Goal: Task Accomplishment & Management: Manage account settings

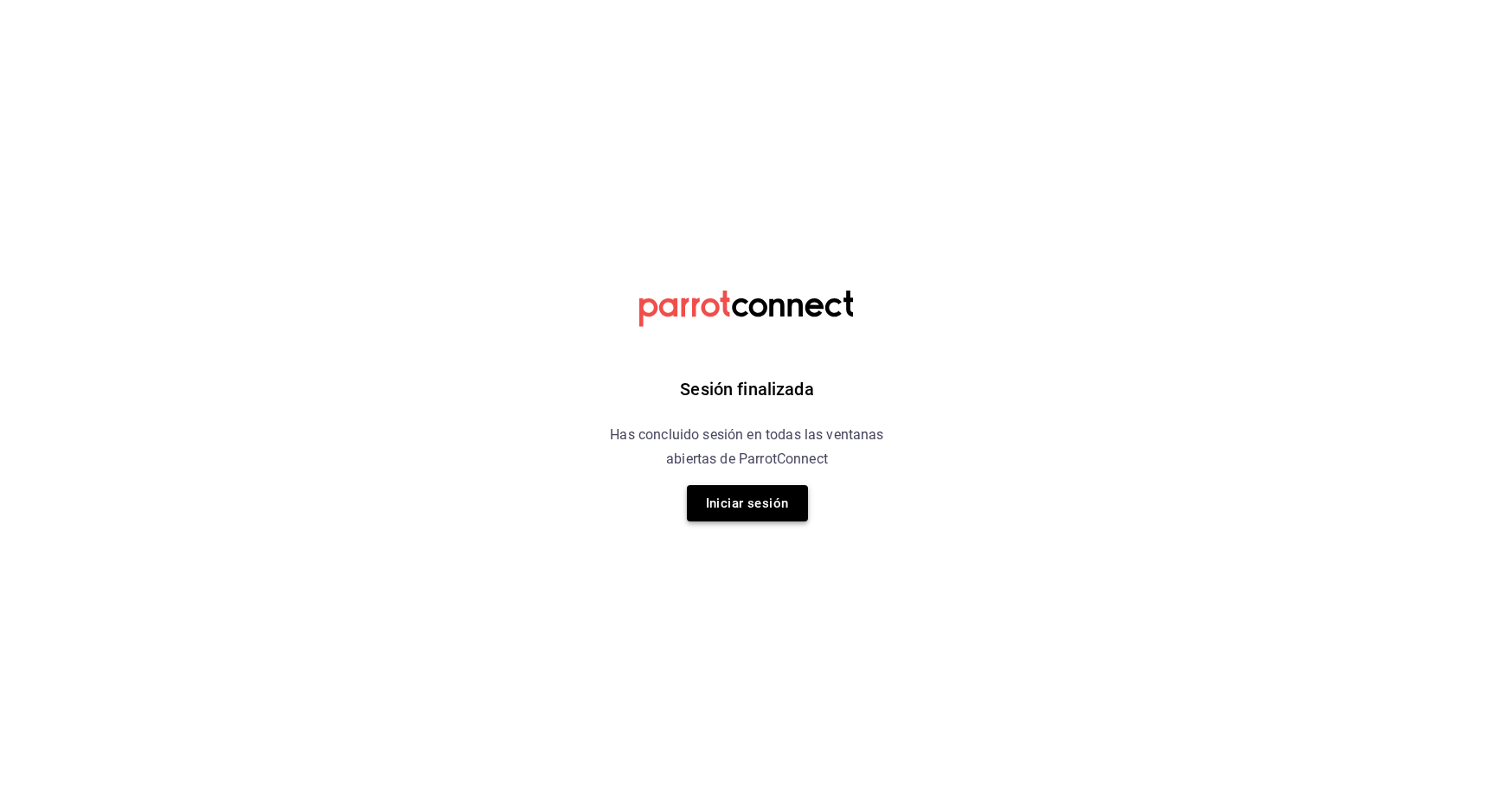
click at [734, 499] on button "Iniciar sesión" at bounding box center [747, 503] width 121 height 36
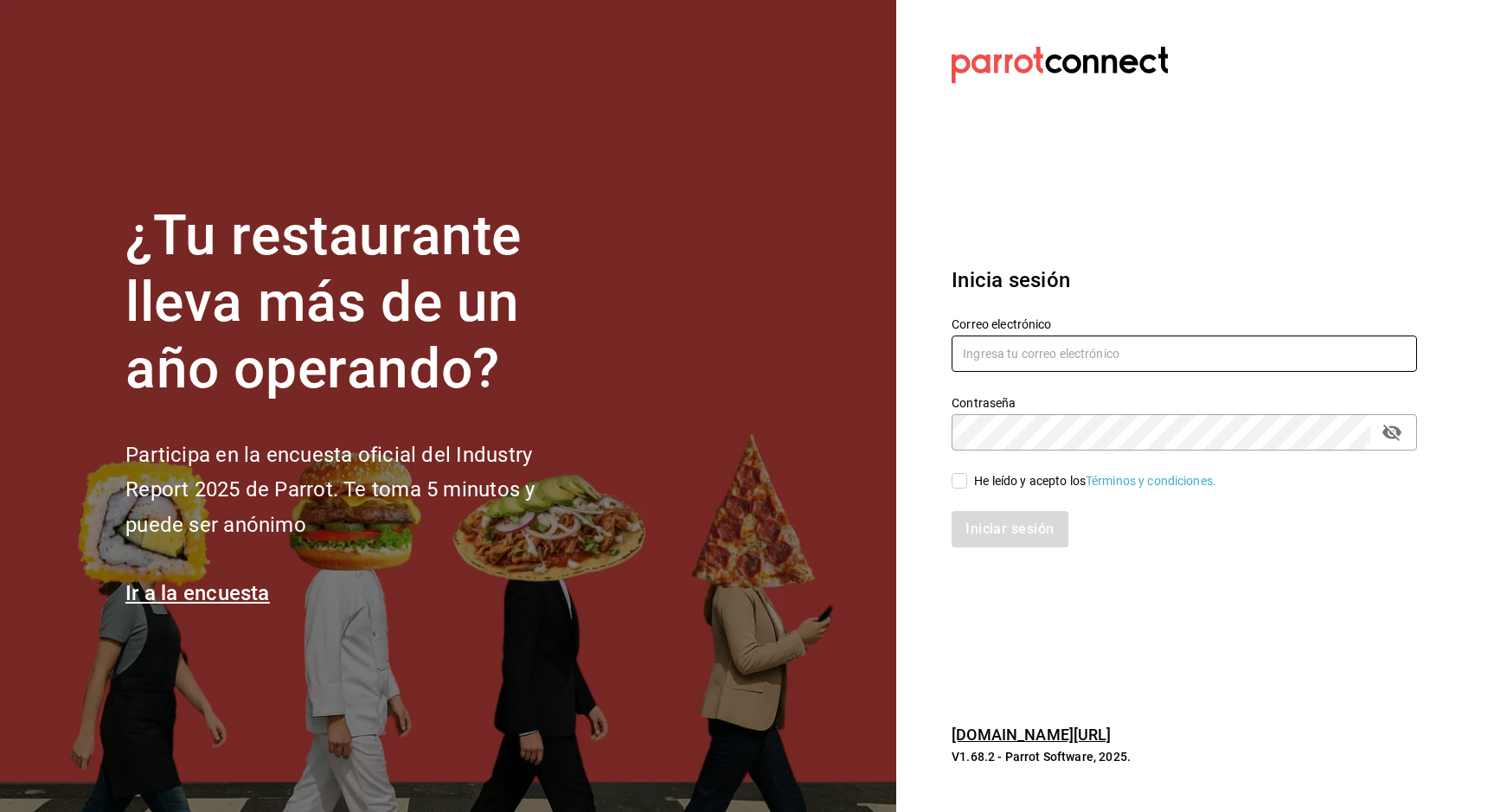
type input "[EMAIL_ADDRESS][PERSON_NAME][DOMAIN_NAME]"
click at [958, 479] on input "He leído y acepto los Términos y condiciones." at bounding box center [959, 481] width 15 height 15
checkbox input "true"
click at [988, 545] on button "Iniciar sesión" at bounding box center [1010, 529] width 118 height 36
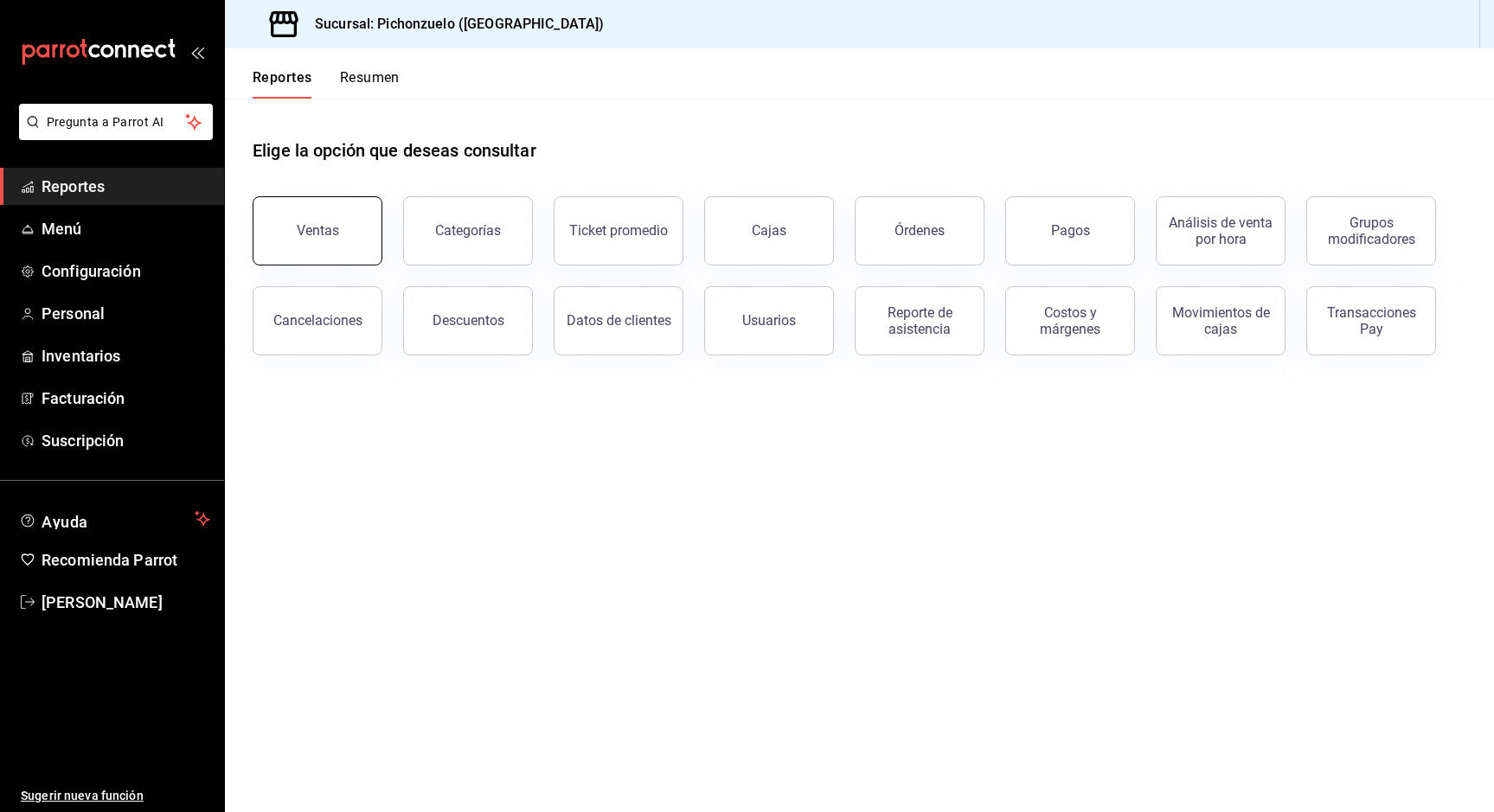
click at [307, 262] on div "Ventas" at bounding box center [306, 221] width 151 height 90
click at [361, 76] on button "Resumen" at bounding box center [370, 84] width 60 height 30
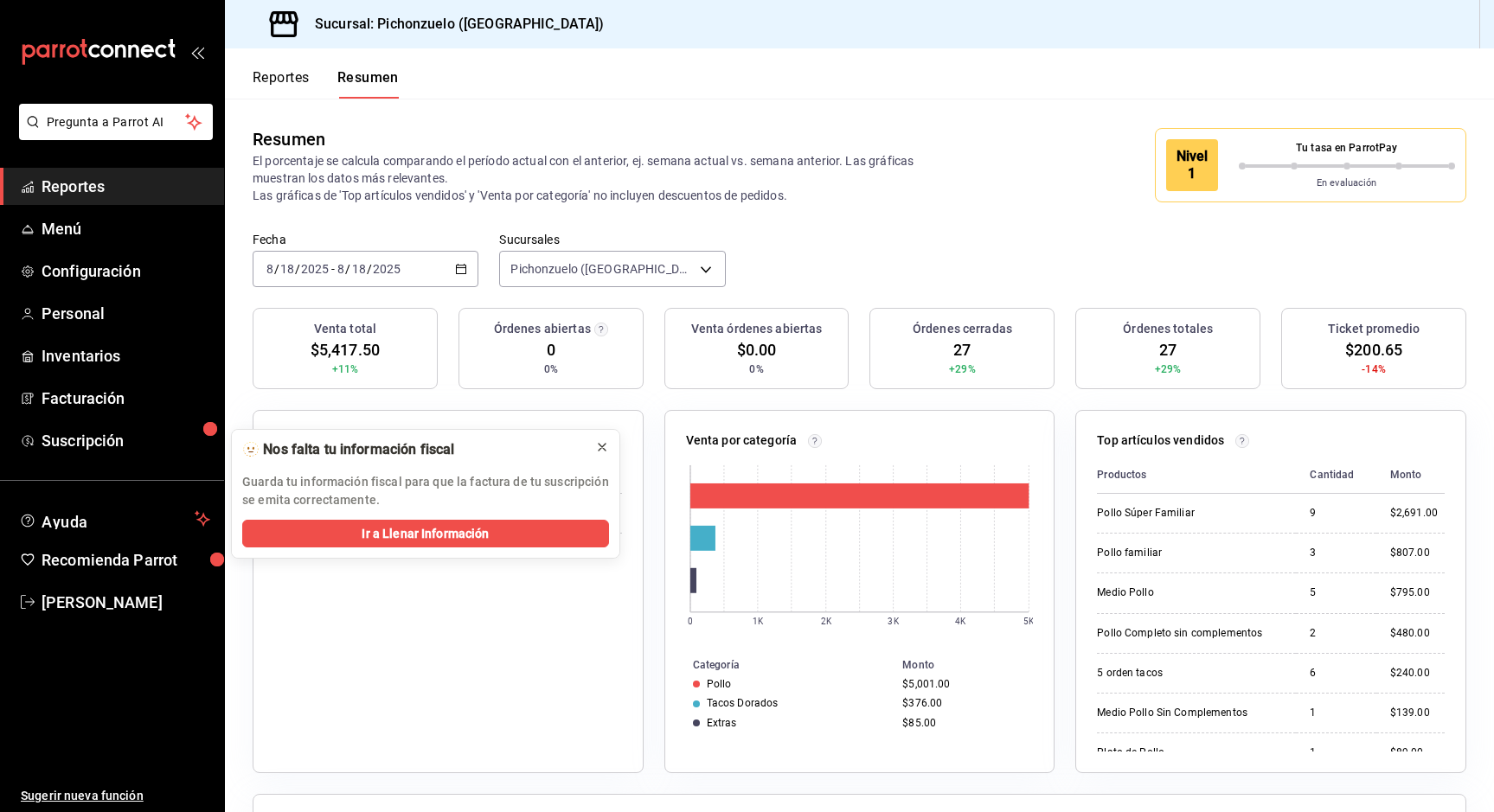
click at [606, 450] on icon at bounding box center [602, 447] width 13 height 13
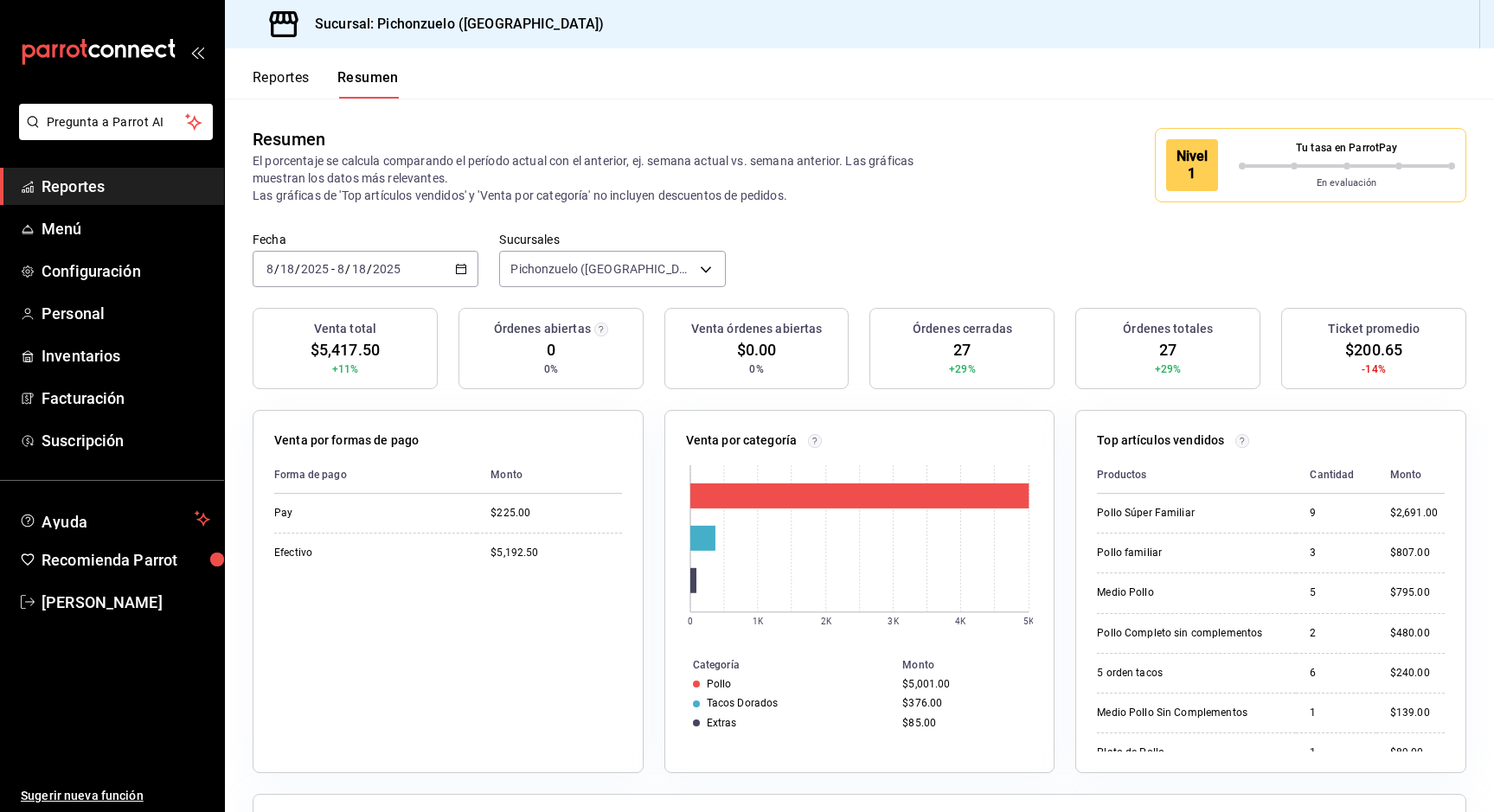
click at [1206, 159] on div "Nivel 1" at bounding box center [1193, 165] width 52 height 52
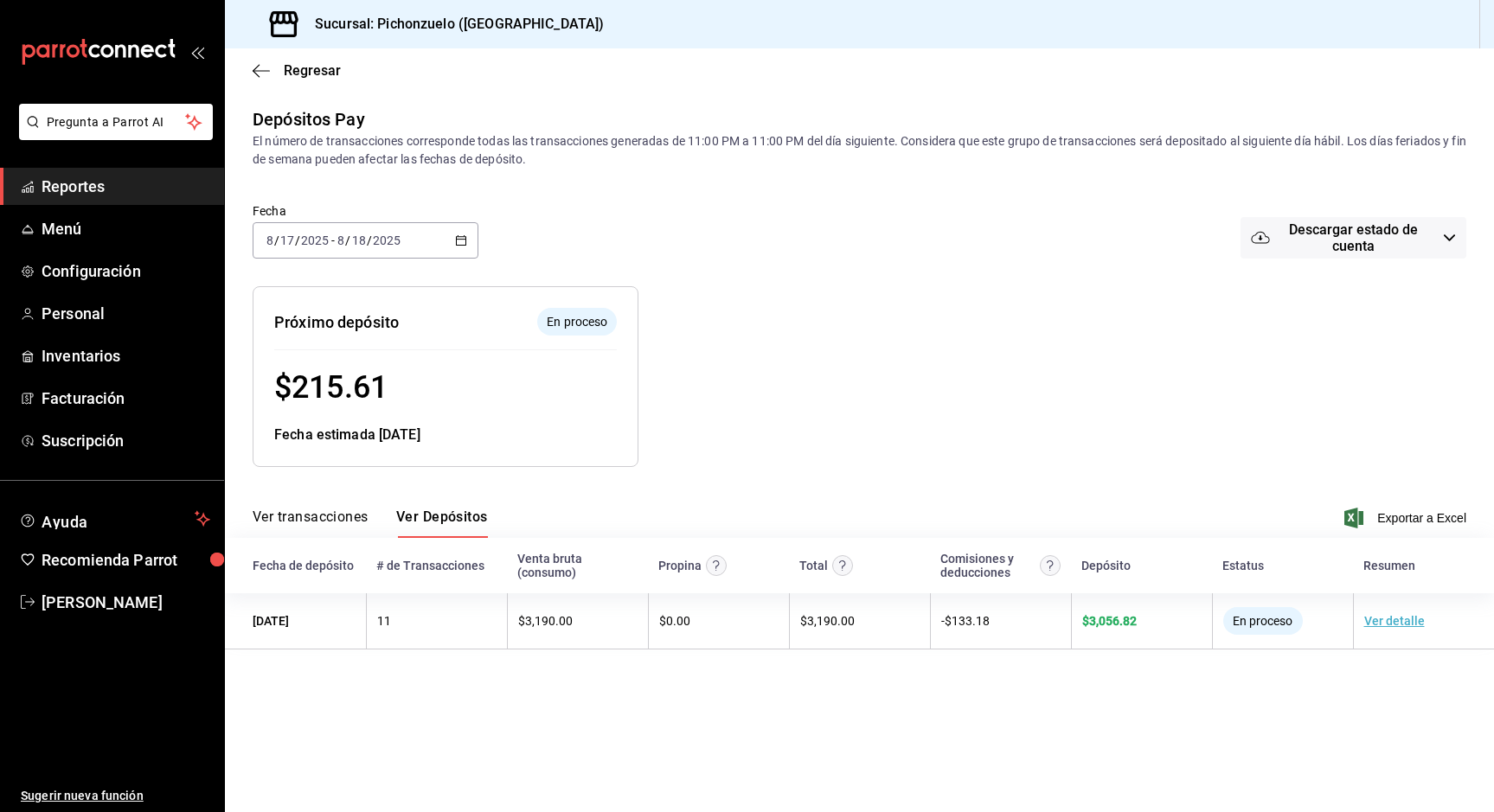
click at [453, 234] on div "2025-08-17 8 / 17 / 2025 - 2025-08-18 8 / 18 / 2025" at bounding box center [365, 241] width 226 height 36
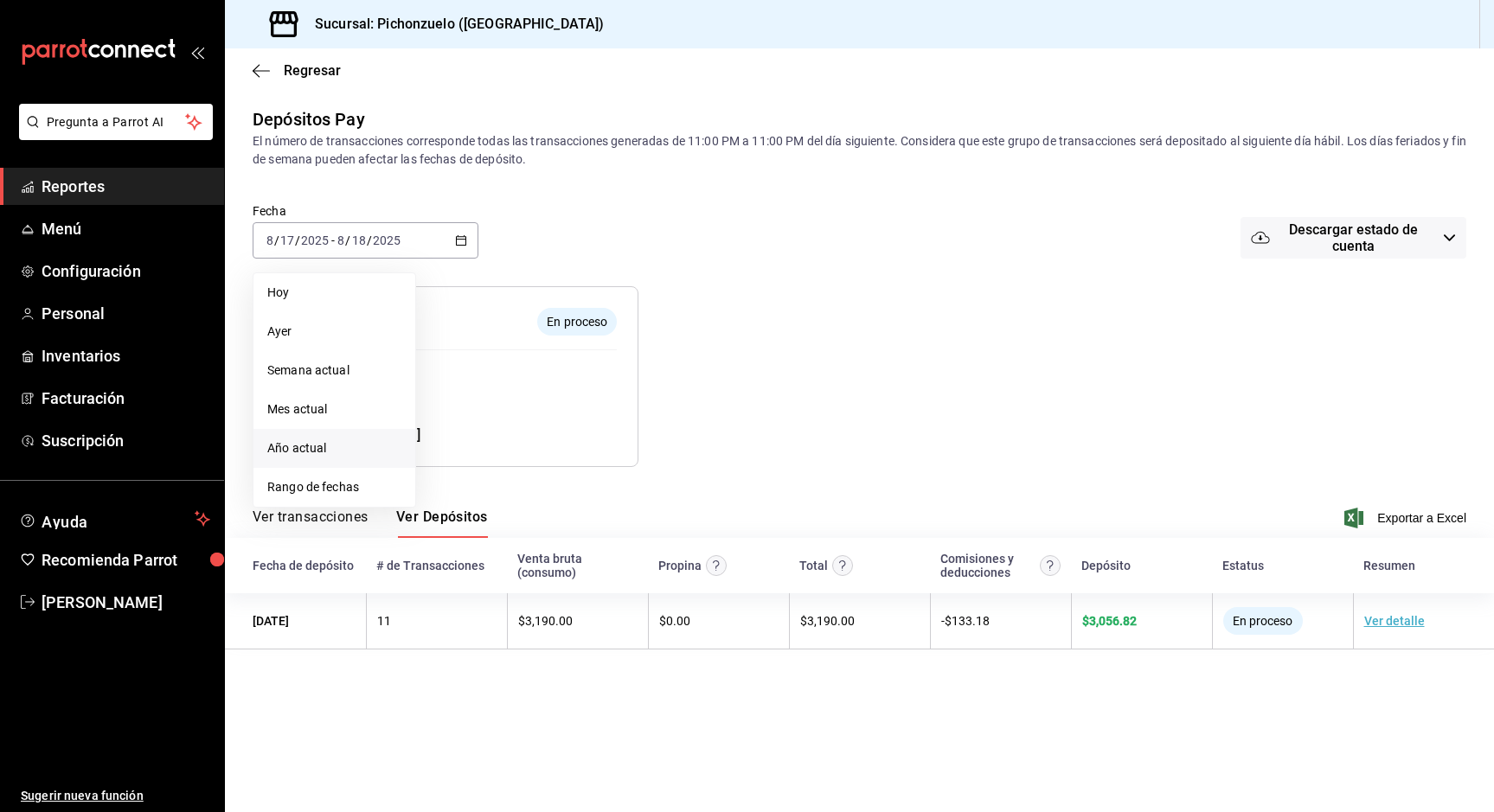
click at [349, 452] on span "Año actual" at bounding box center [334, 448] width 134 height 18
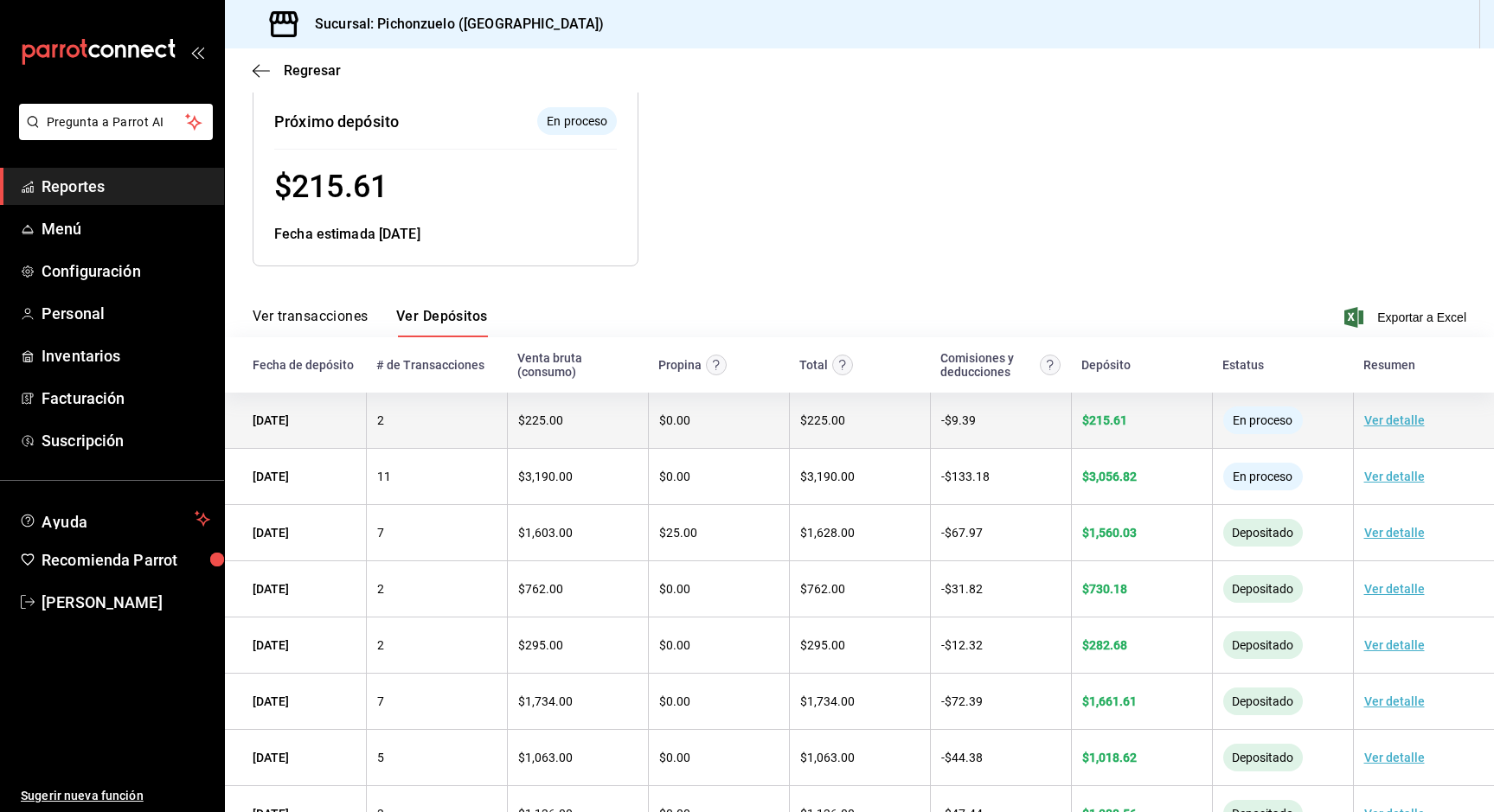
scroll to position [202, 0]
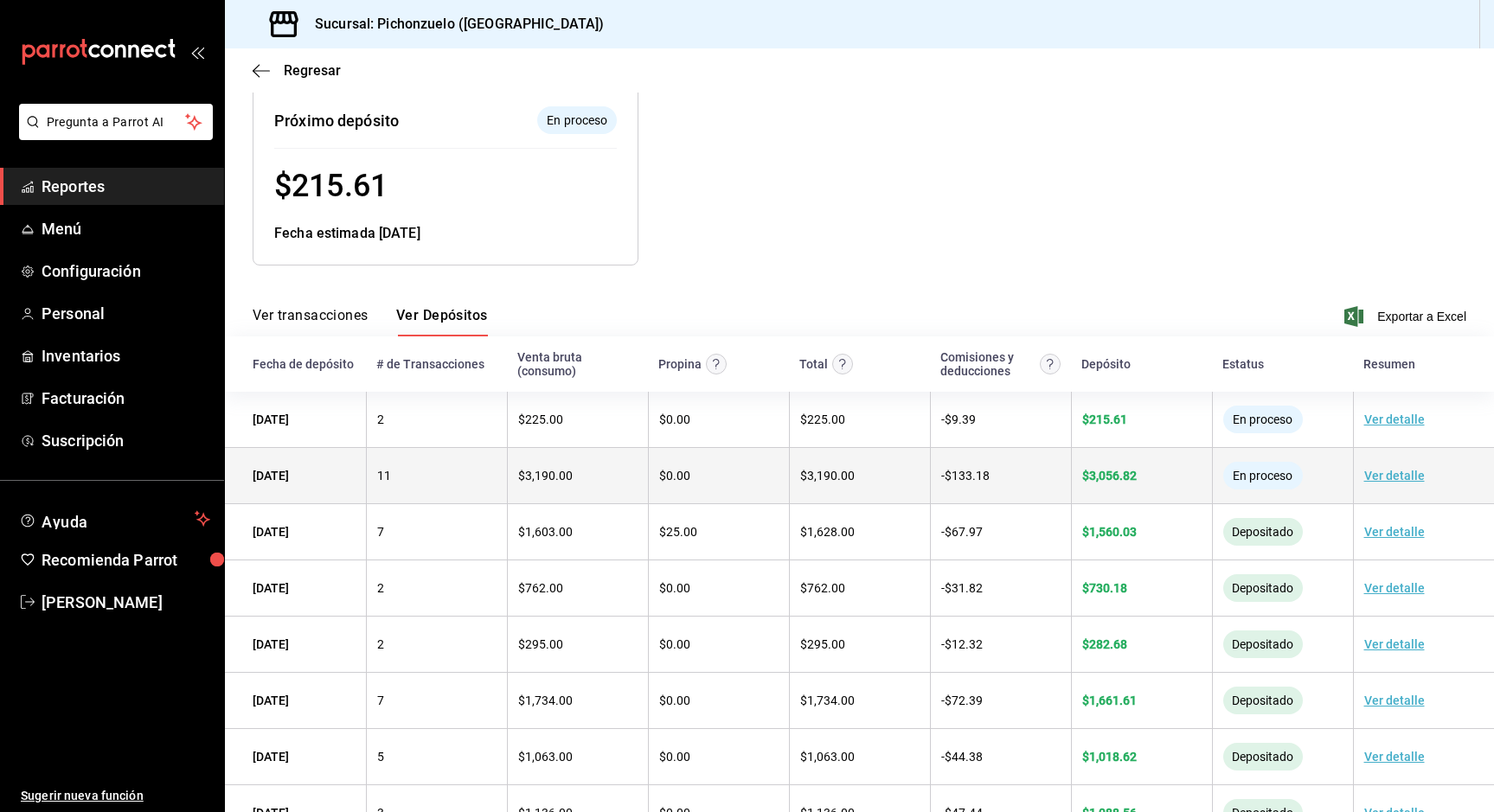
click at [1387, 475] on link "Ver detalle" at bounding box center [1394, 475] width 60 height 13
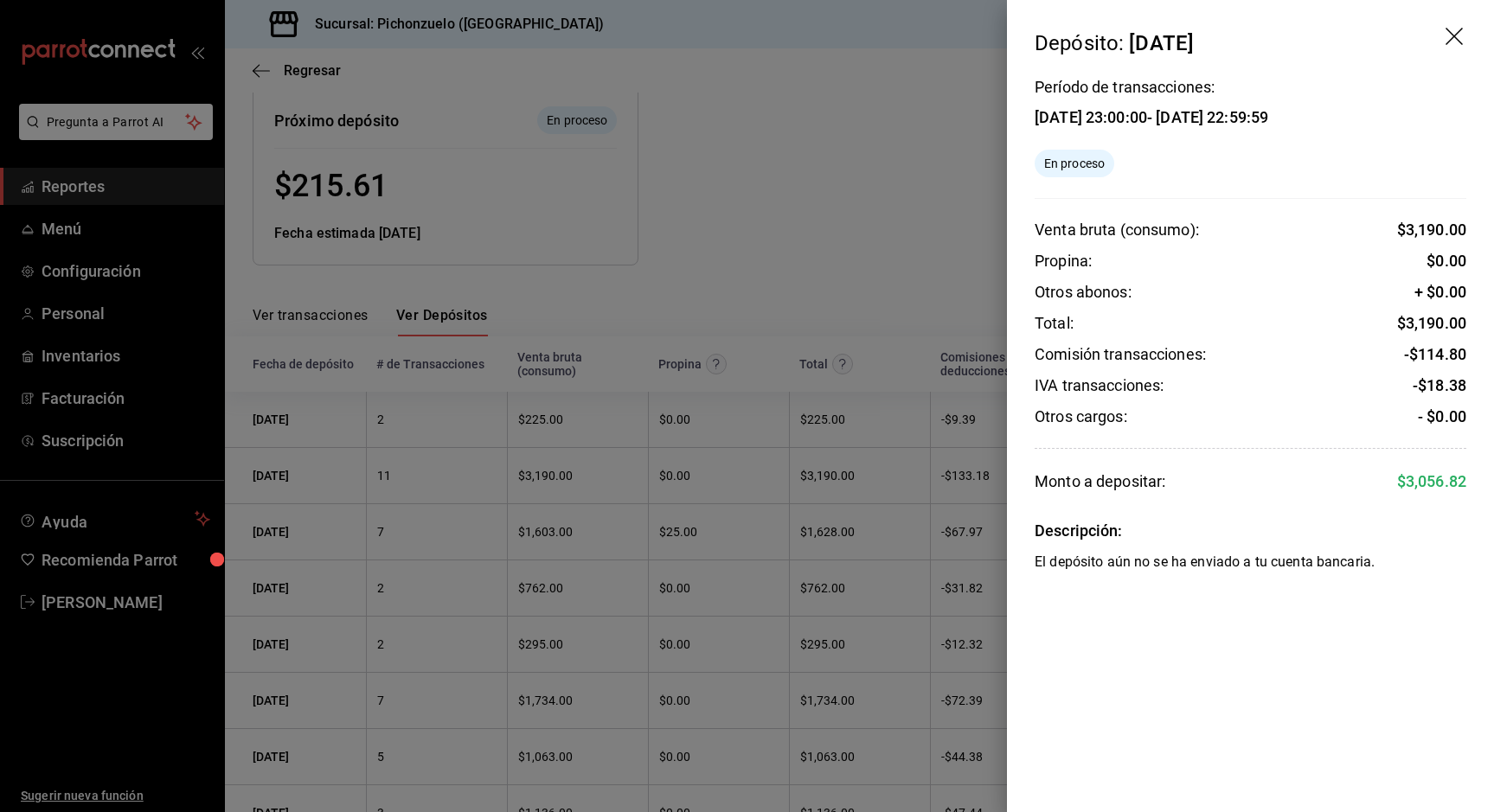
click at [898, 210] on div at bounding box center [747, 406] width 1494 height 812
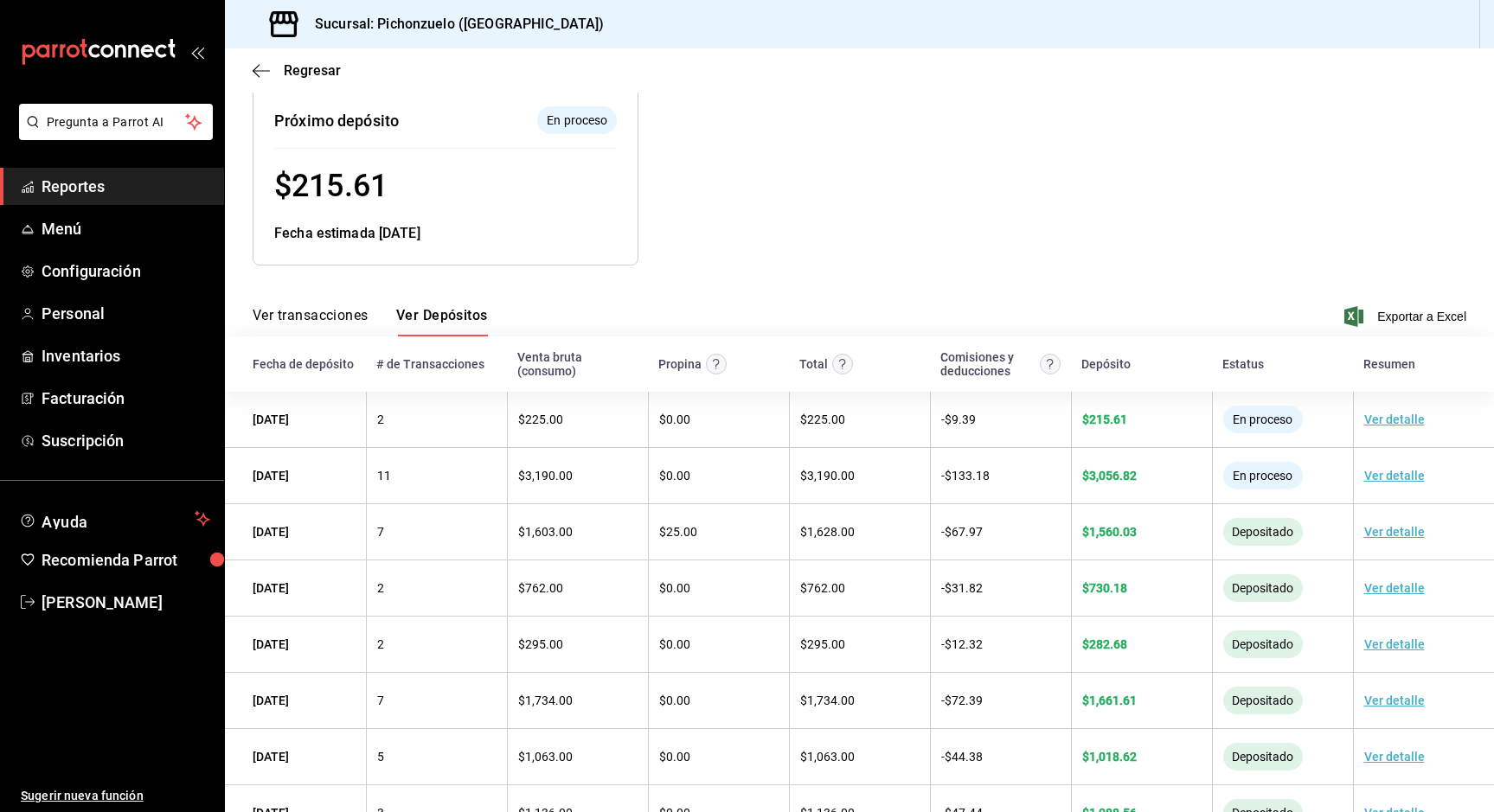
click at [98, 195] on span "Reportes" at bounding box center [126, 186] width 169 height 23
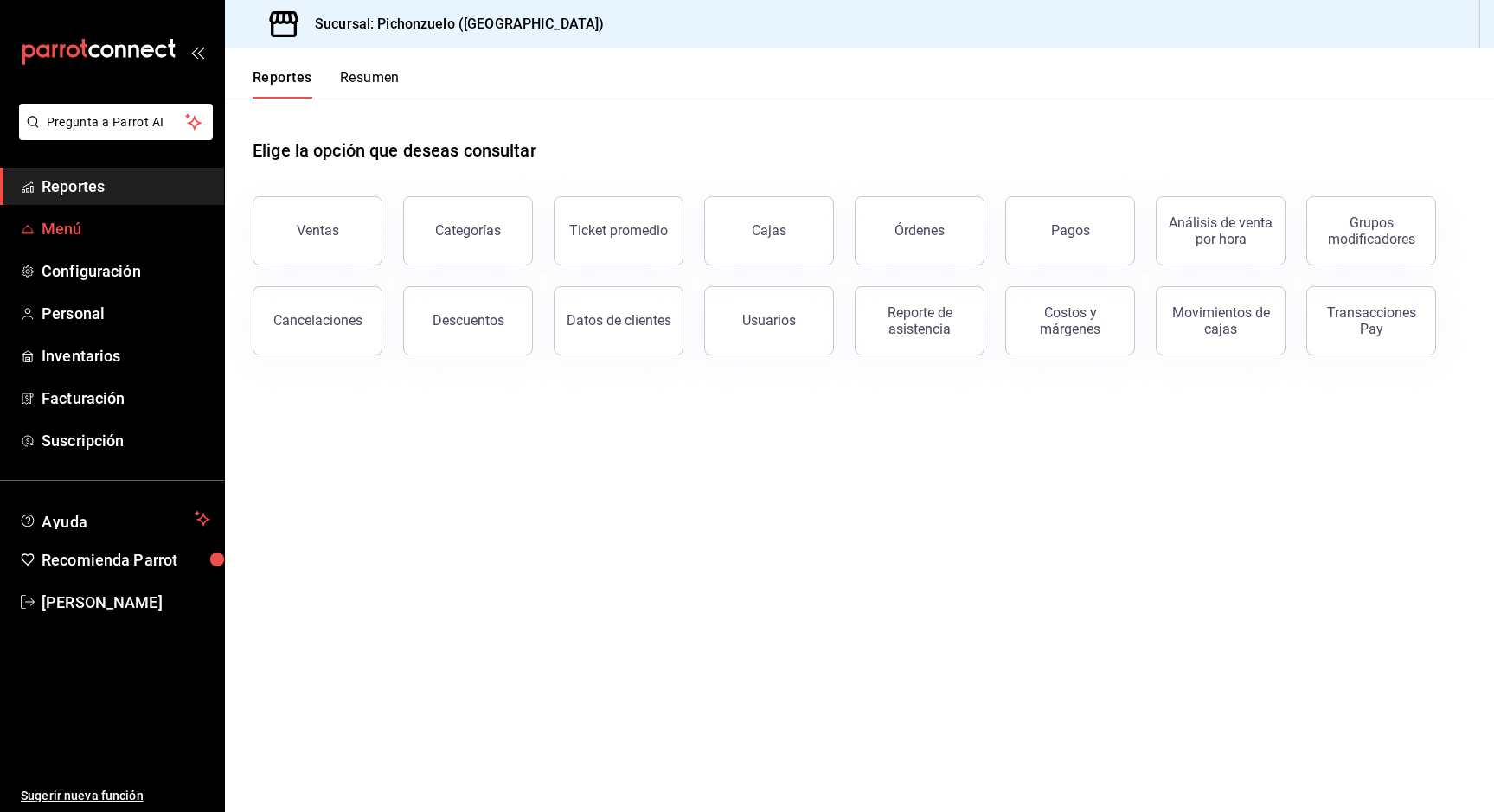
click at [56, 242] on link "Menú" at bounding box center [111, 228] width 224 height 37
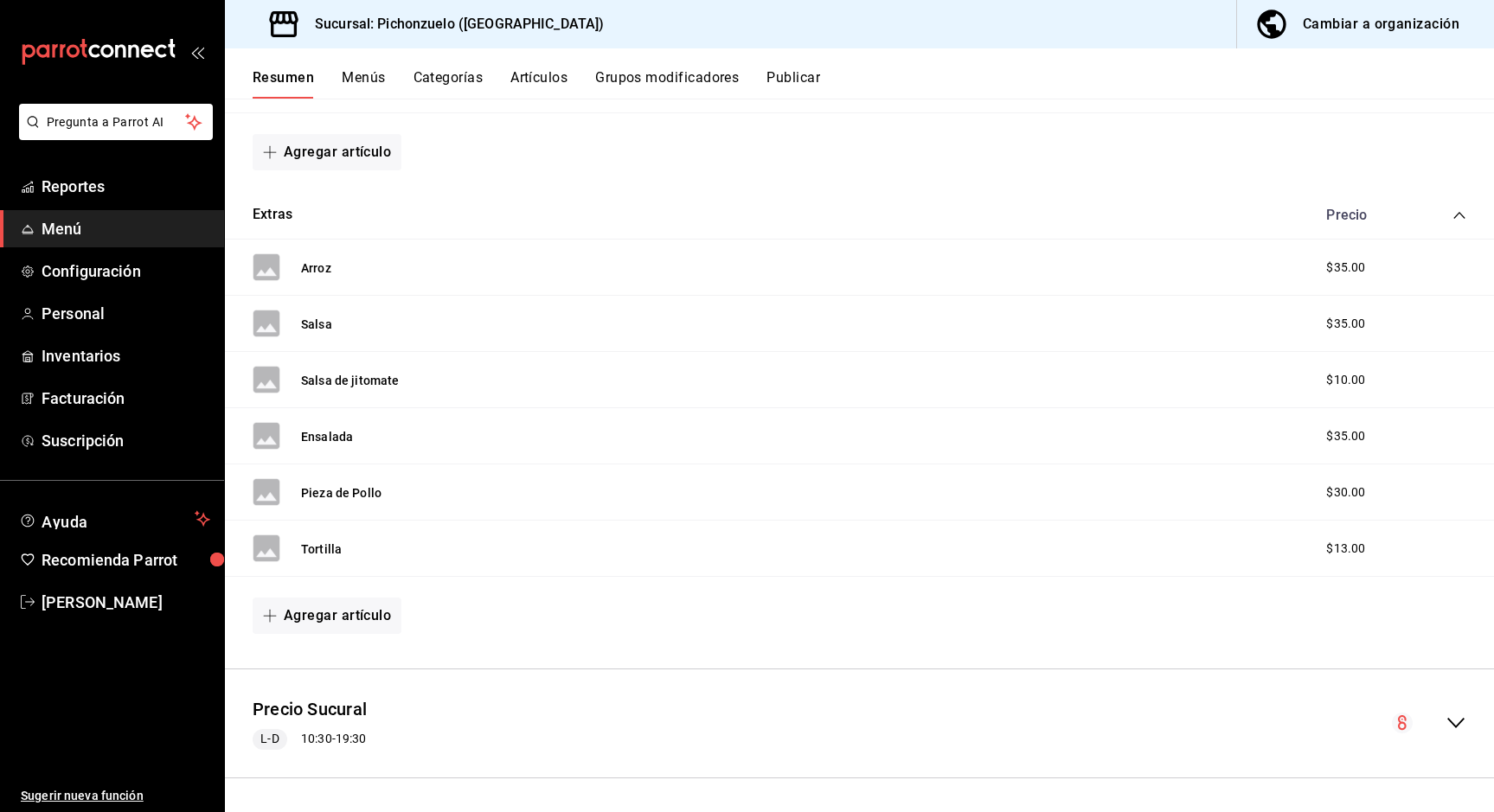
scroll to position [691, 0]
